Goal: Task Accomplishment & Management: Use online tool/utility

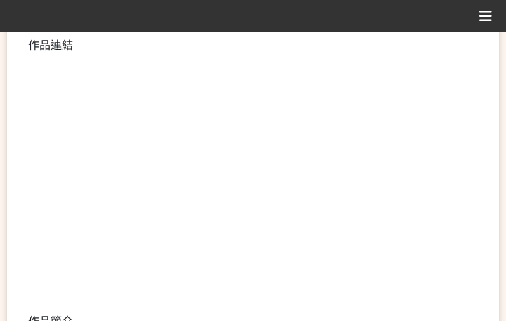
scroll to position [351, 0]
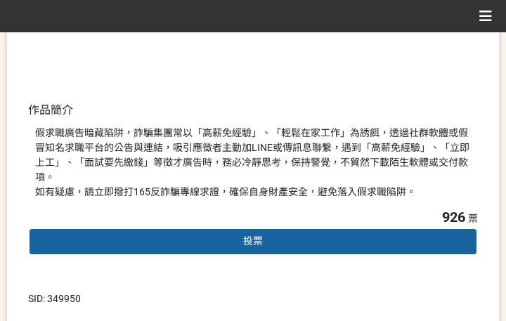
click at [188, 232] on div "投票" at bounding box center [253, 242] width 450 height 28
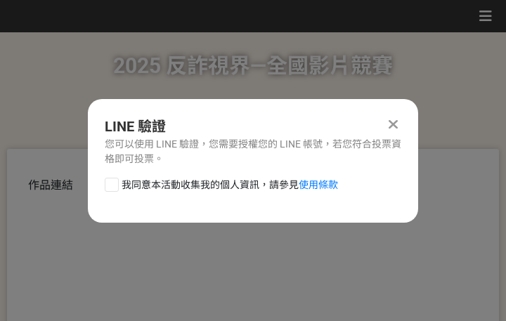
scroll to position [0, 0]
click at [182, 189] on span "我同意本活動收集我的個人資訊，請參見 使用條款" at bounding box center [230, 185] width 216 height 15
click at [115, 189] on input "我同意本活動收集我的個人資訊，請參見 使用條款" at bounding box center [109, 184] width 9 height 9
checkbox input "false"
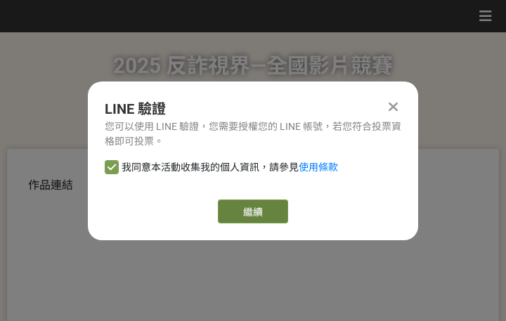
click at [247, 206] on link "繼續" at bounding box center [253, 212] width 70 height 24
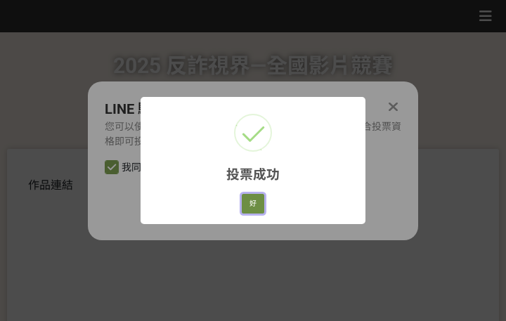
drag, startPoint x: 252, startPoint y: 196, endPoint x: 258, endPoint y: 203, distance: 9.0
click at [250, 199] on button "好" at bounding box center [253, 204] width 22 height 20
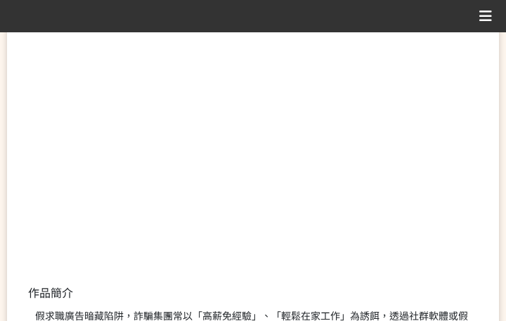
scroll to position [268, 0]
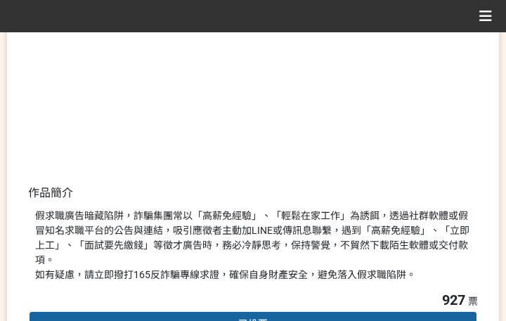
drag, startPoint x: 235, startPoint y: 265, endPoint x: 401, endPoint y: 254, distance: 166.2
click at [387, 254] on div "假求職廣告暗藏陷阱，詐騙集團常以「高薪免經驗」、「輕鬆在家工作」為誘餌，透過社群軟體或假冒知名求職平台的公告與連結，吸引應徵者主動加LINE或傳訊息聯繫，遇到…" at bounding box center [253, 246] width 436 height 74
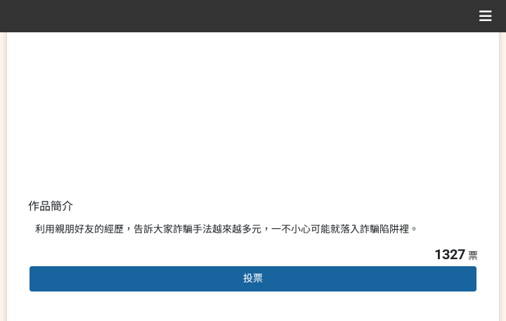
scroll to position [281, 0]
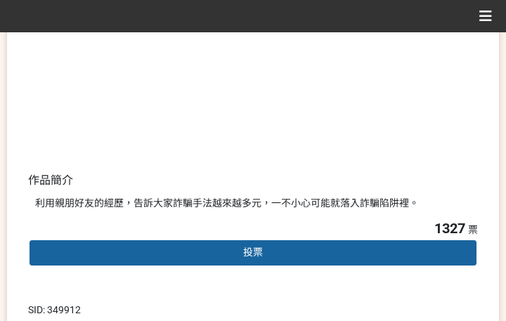
click at [215, 249] on div "投票" at bounding box center [253, 253] width 450 height 28
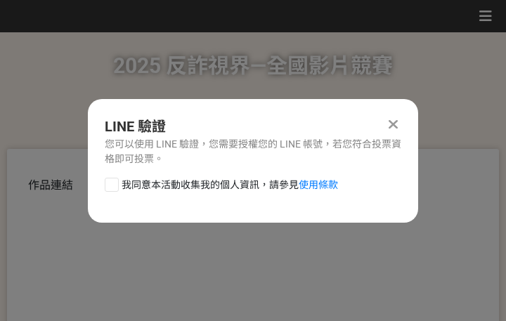
scroll to position [0, 0]
click at [192, 188] on span "我同意本活動收集我的個人資訊，請參見 使用條款" at bounding box center [230, 185] width 216 height 15
click at [115, 188] on input "我同意本活動收集我的個人資訊，請參見 使用條款" at bounding box center [109, 184] width 9 height 9
checkbox input "false"
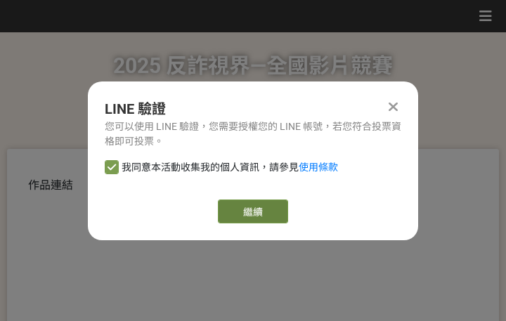
click at [244, 209] on link "繼續" at bounding box center [253, 212] width 70 height 24
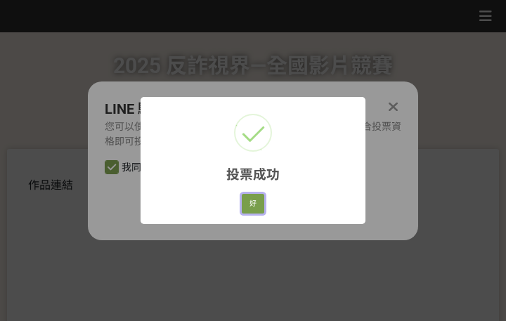
drag, startPoint x: 257, startPoint y: 204, endPoint x: 290, endPoint y: 202, distance: 33.1
click at [257, 204] on button "好" at bounding box center [253, 204] width 22 height 20
